Goal: Information Seeking & Learning: Find specific fact

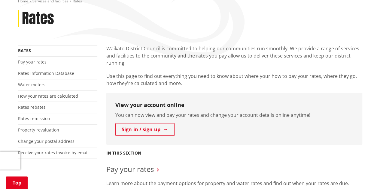
scroll to position [63, 0]
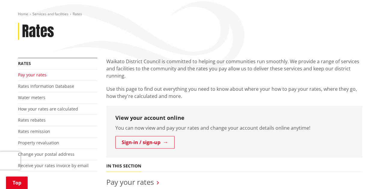
click at [38, 76] on link "Pay your rates" at bounding box center [32, 75] width 29 height 6
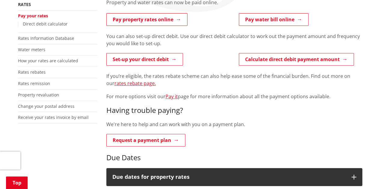
scroll to position [97, 0]
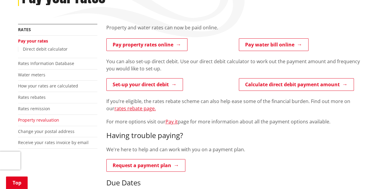
click at [41, 119] on link "Property revaluation" at bounding box center [38, 120] width 41 height 6
click at [55, 121] on link "Property revaluation" at bounding box center [38, 120] width 41 height 6
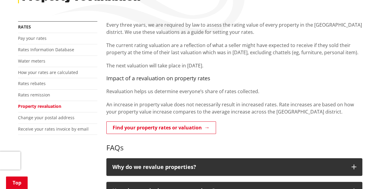
scroll to position [113, 0]
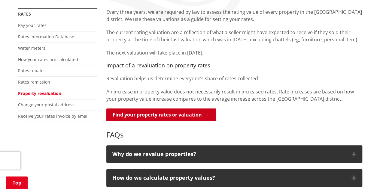
click at [174, 115] on link "Find your property rates or valuation" at bounding box center [161, 115] width 110 height 13
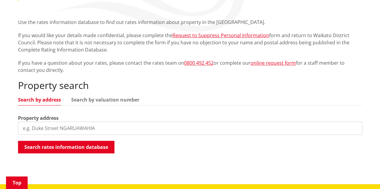
scroll to position [110, 0]
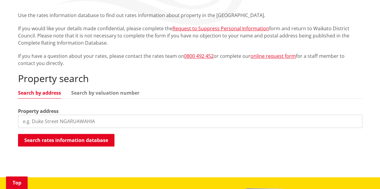
click at [47, 119] on input "search" at bounding box center [190, 121] width 344 height 13
click at [49, 121] on input "89 rosebansk drive" at bounding box center [190, 121] width 344 height 13
click at [50, 123] on input "89 rosebank drive" at bounding box center [190, 121] width 344 height 13
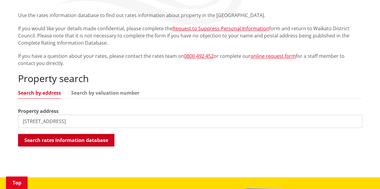
type input "89 rosebanks drive"
click at [77, 140] on button "Search rates information database" at bounding box center [66, 140] width 96 height 13
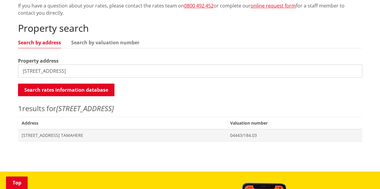
scroll to position [161, 0]
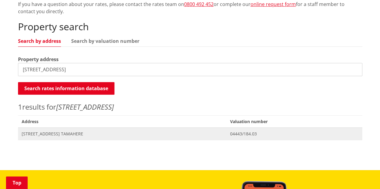
click at [67, 134] on span "89 Rosebanks Drive TAMAHERE" at bounding box center [122, 134] width 201 height 6
